Goal: Navigation & Orientation: Find specific page/section

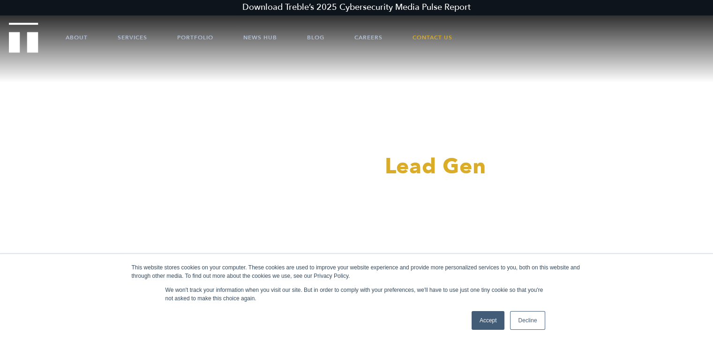
click at [520, 327] on link "Decline" at bounding box center [527, 320] width 35 height 19
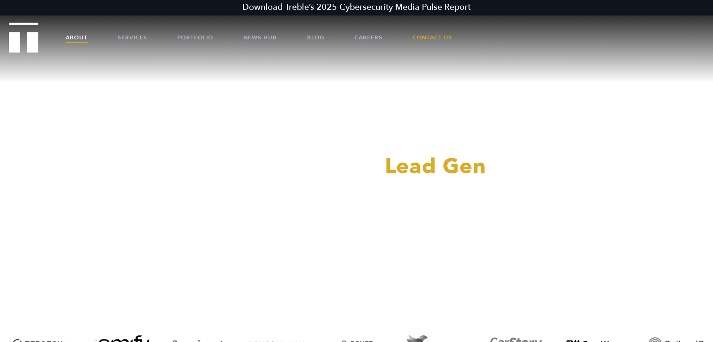
click at [83, 33] on link "About" at bounding box center [77, 37] width 22 height 28
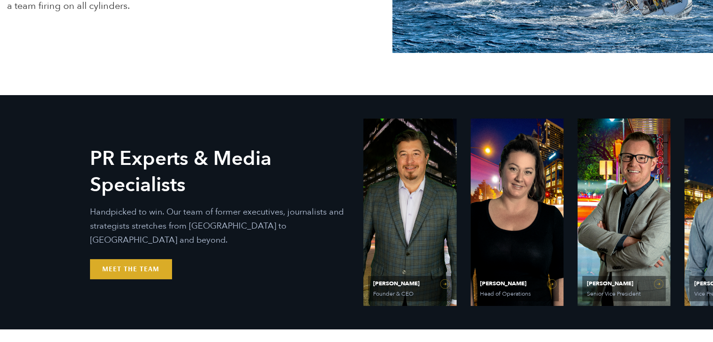
scroll to position [328, 0]
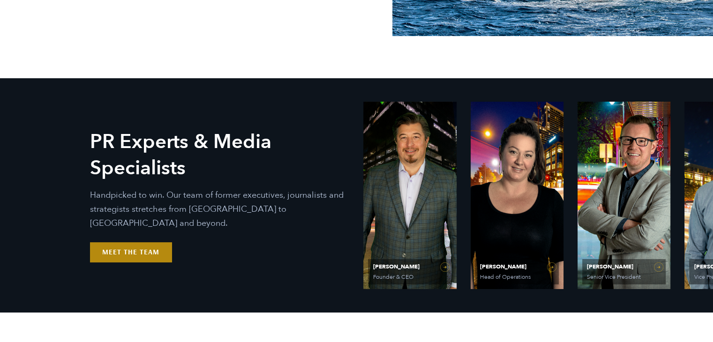
click at [160, 242] on link "Meet the Team" at bounding box center [131, 252] width 82 height 20
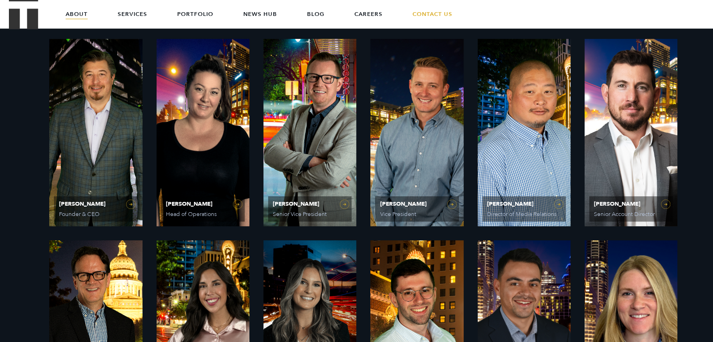
scroll to position [375, 0]
